Goal: Task Accomplishment & Management: Complete application form

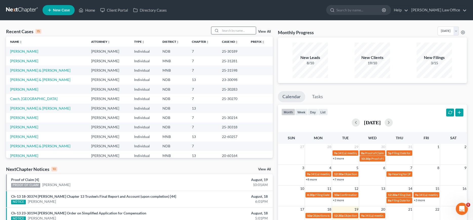
click at [234, 30] on input "search" at bounding box center [237, 30] width 35 height 7
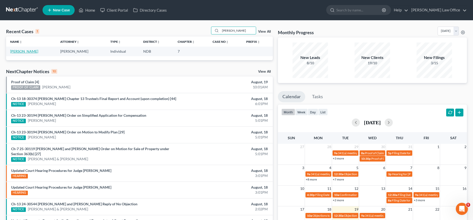
type input "[PERSON_NAME]"
click at [20, 52] on link "[PERSON_NAME]" at bounding box center [24, 51] width 28 height 4
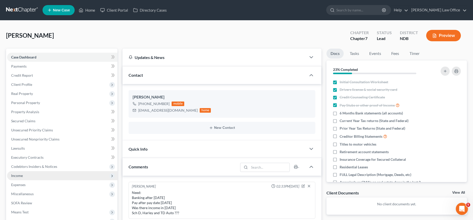
click at [18, 177] on span "Income" at bounding box center [17, 175] width 12 height 4
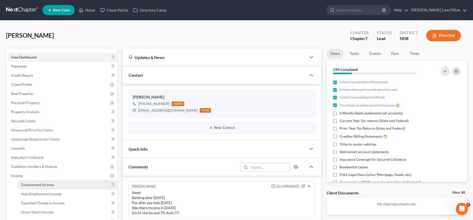
click at [31, 183] on span "Employment Income" at bounding box center [37, 184] width 32 height 4
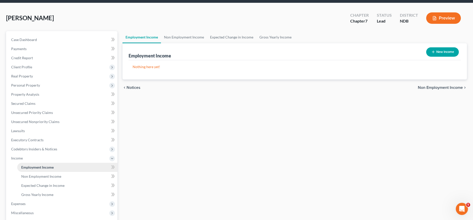
scroll to position [26, 0]
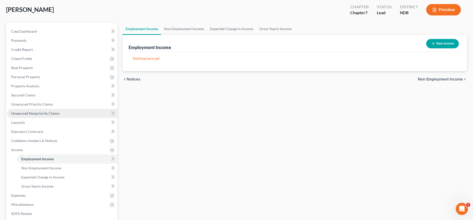
click at [31, 115] on span "Unsecured Nonpriority Claims" at bounding box center [35, 113] width 48 height 4
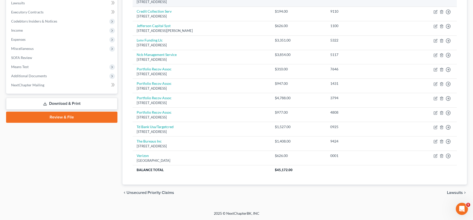
scroll to position [16, 0]
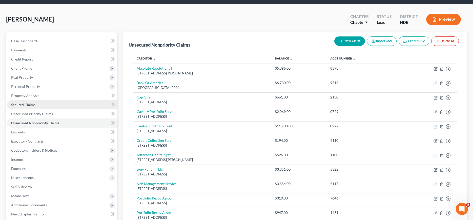
click at [22, 104] on span "Secured Claims" at bounding box center [23, 105] width 24 height 4
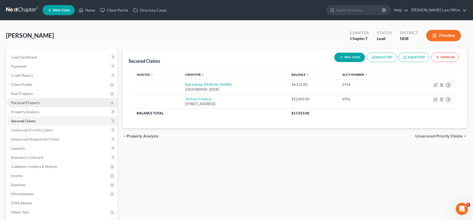
click at [25, 103] on span "Personal Property" at bounding box center [25, 102] width 29 height 4
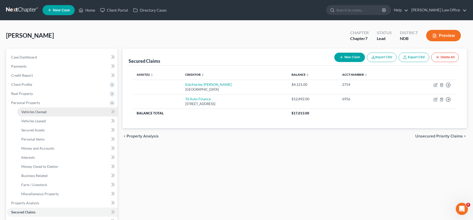
click at [25, 109] on link "Vehicles Owned" at bounding box center [67, 111] width 100 height 9
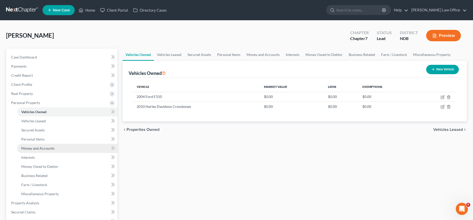
click at [37, 148] on span "Money and Accounts" at bounding box center [37, 148] width 33 height 4
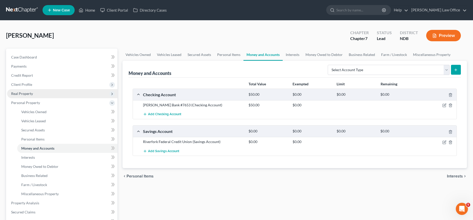
click at [26, 91] on span "Real Property" at bounding box center [22, 93] width 22 height 4
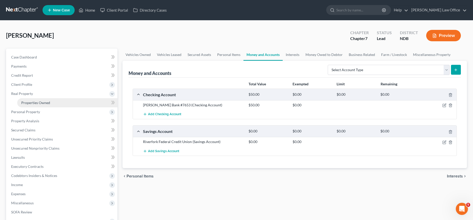
click at [28, 101] on span "Properties Owned" at bounding box center [35, 102] width 29 height 4
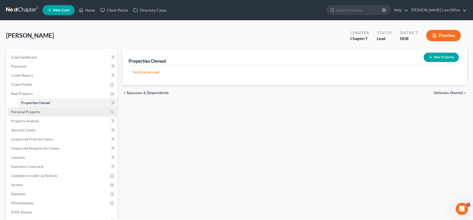
click at [30, 111] on span "Personal Property" at bounding box center [25, 112] width 29 height 4
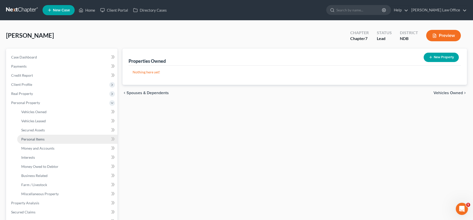
click at [34, 139] on span "Personal Items" at bounding box center [32, 139] width 23 height 4
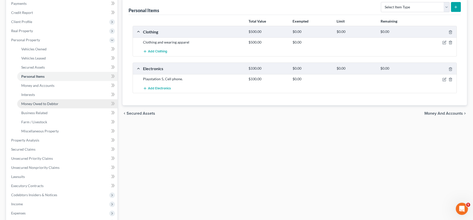
scroll to position [77, 0]
